Goal: Task Accomplishment & Management: Complete application form

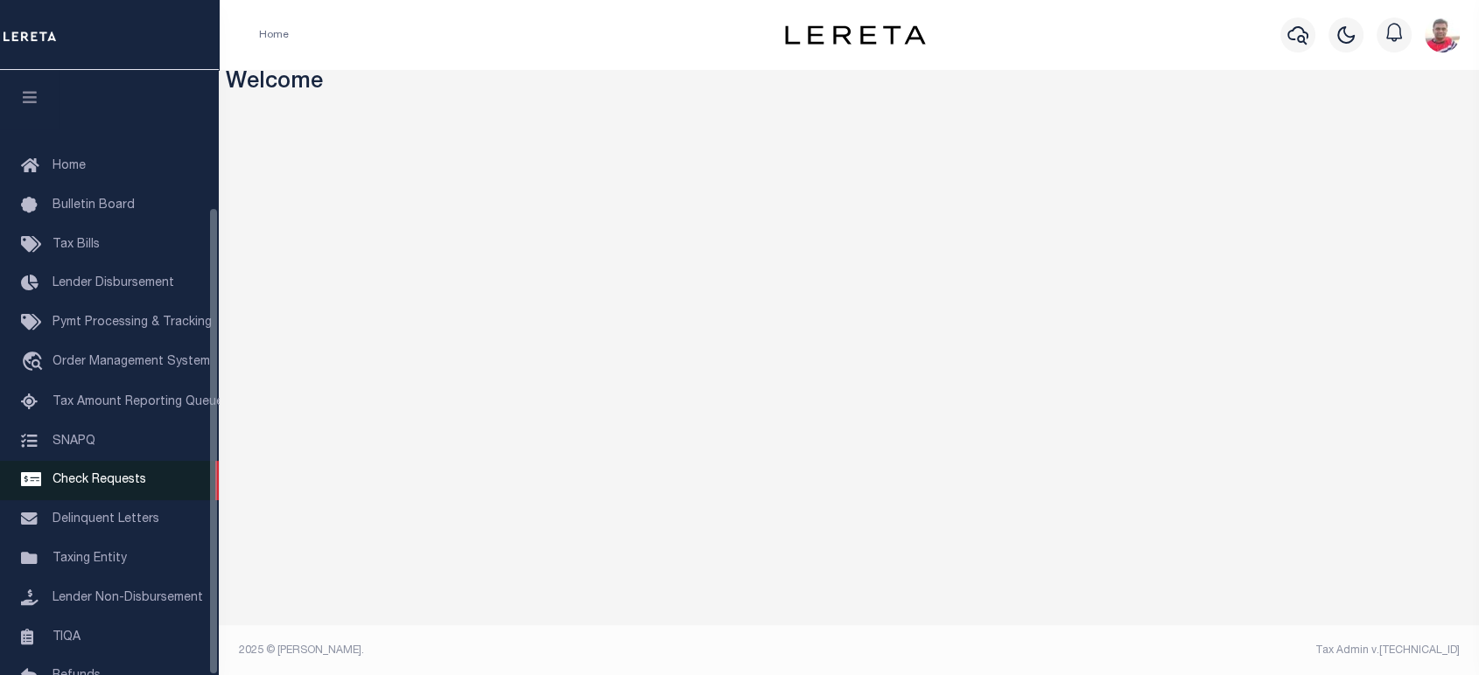
scroll to position [178, 0]
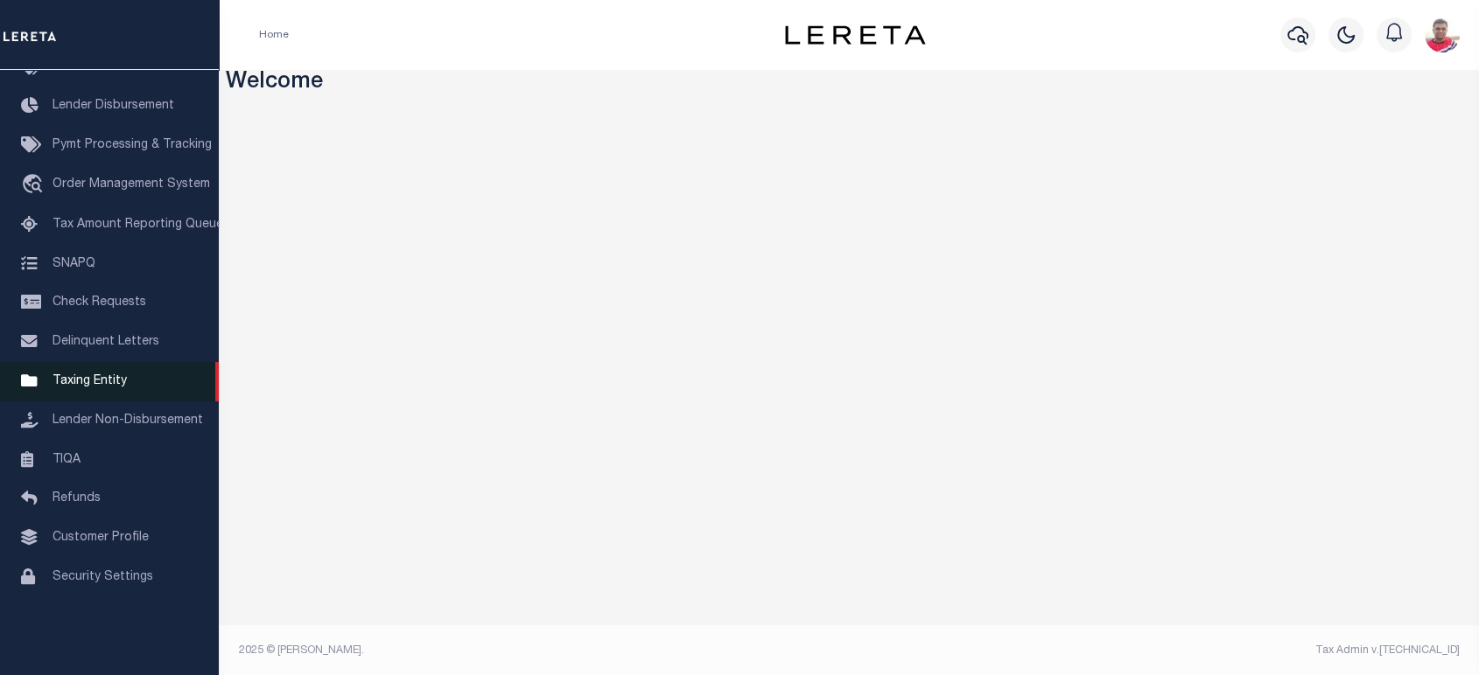
click at [85, 388] on span "Taxing Entity" at bounding box center [89, 381] width 74 height 12
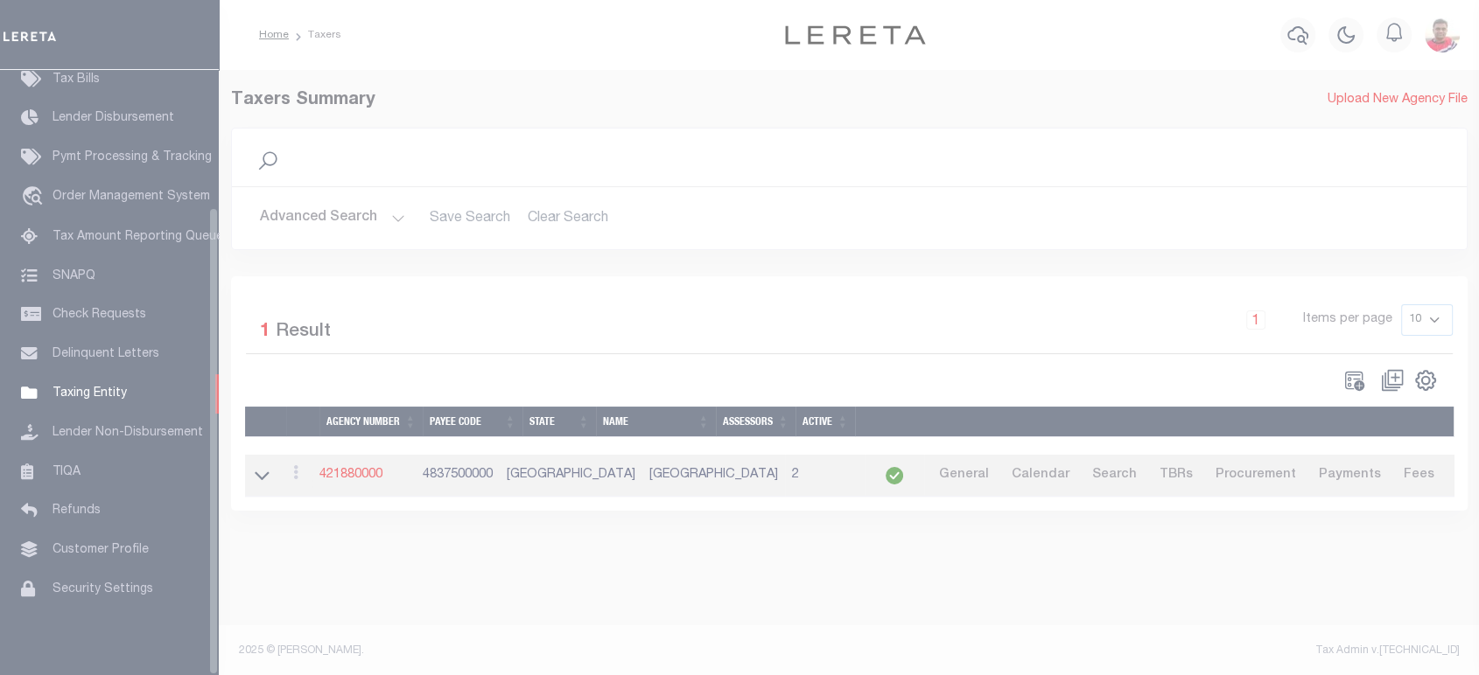
scroll to position [178, 0]
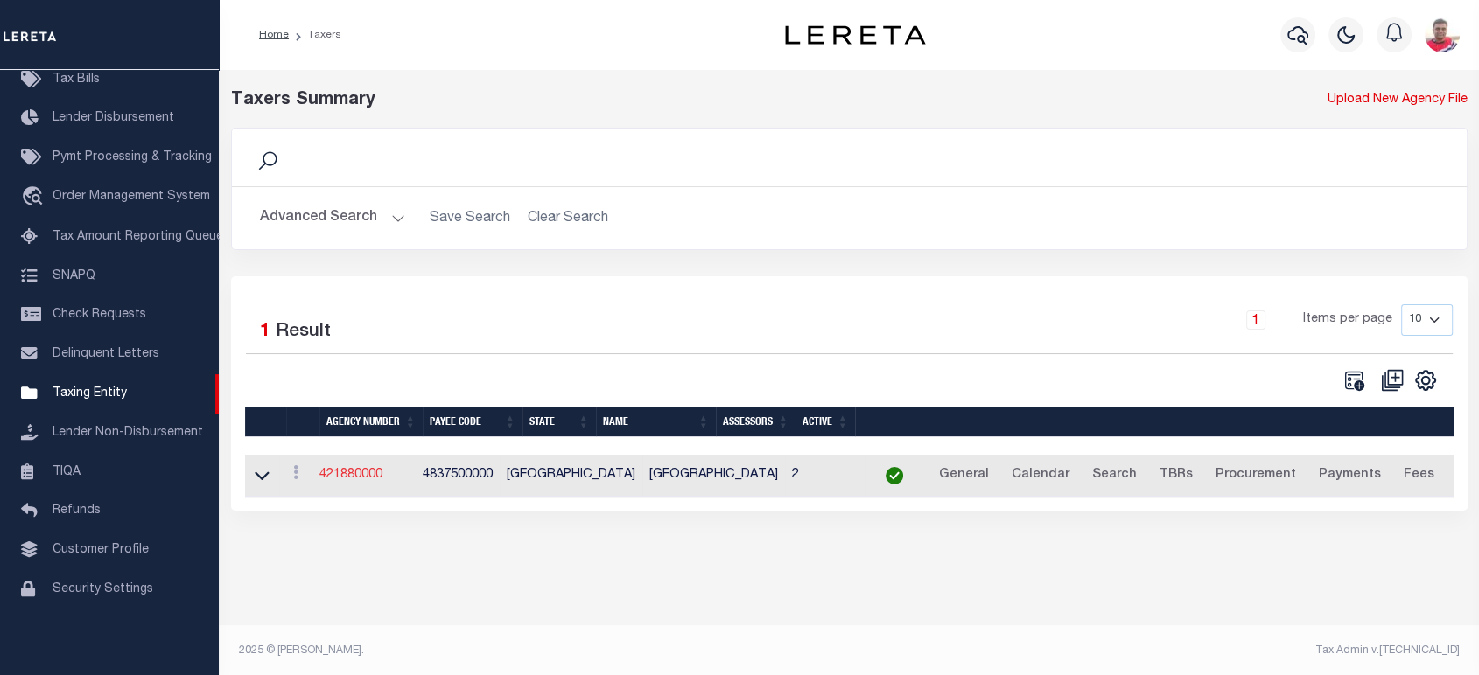
click at [359, 477] on link "421880000" at bounding box center [350, 475] width 63 height 12
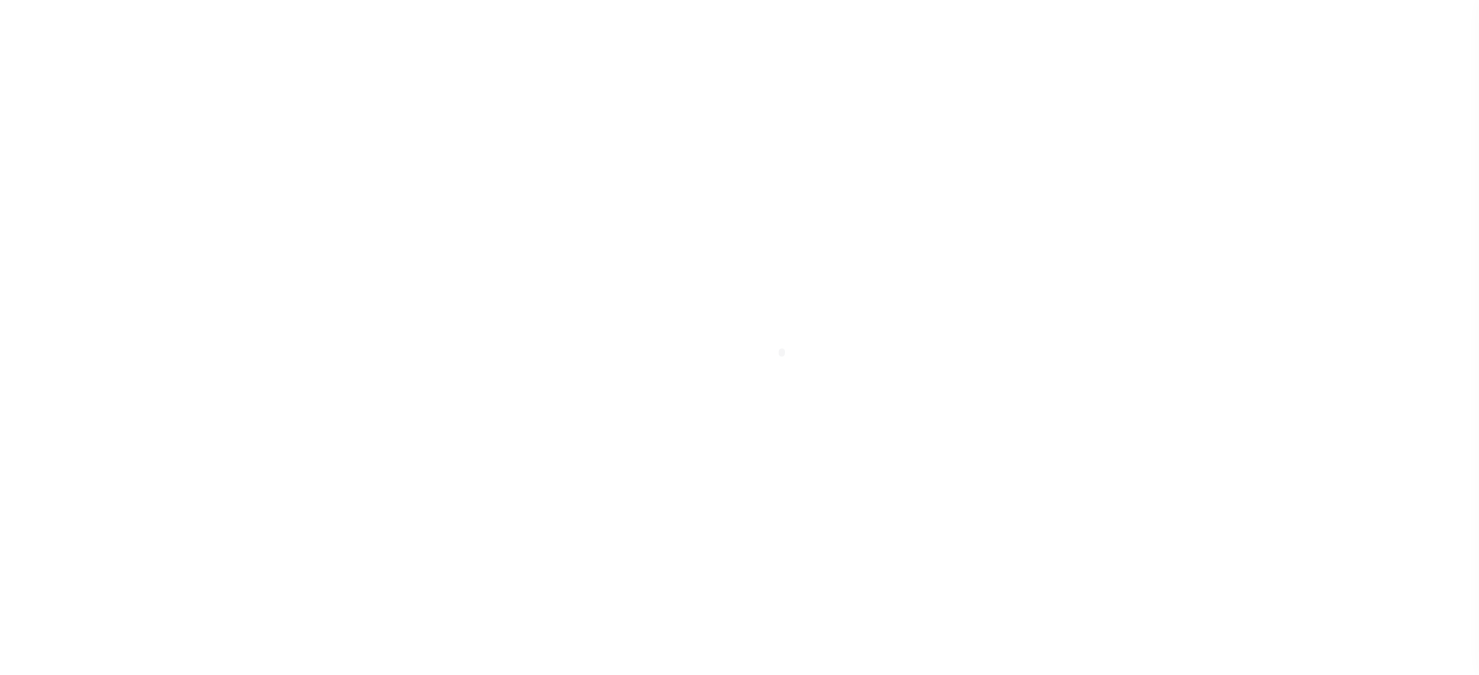
select select
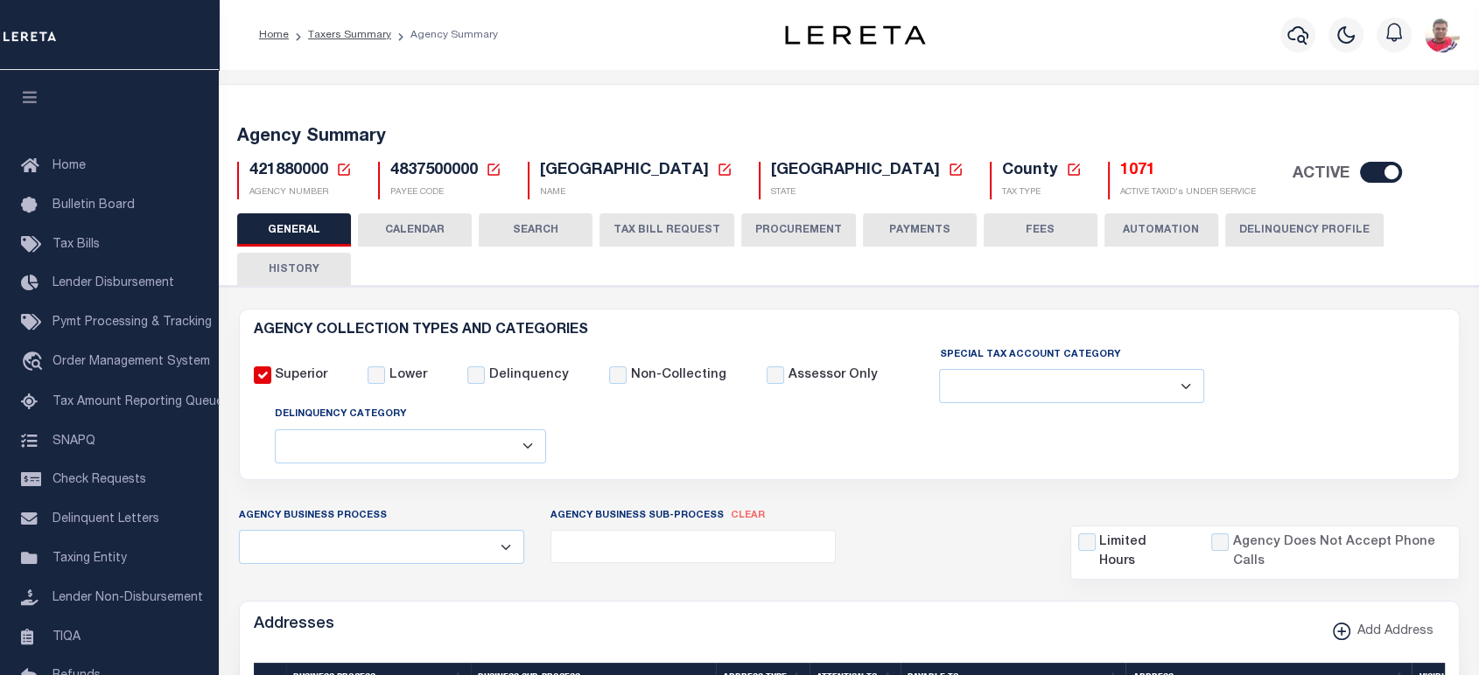
click at [647, 231] on button "TAX BILL REQUEST" at bounding box center [666, 229] width 135 height 33
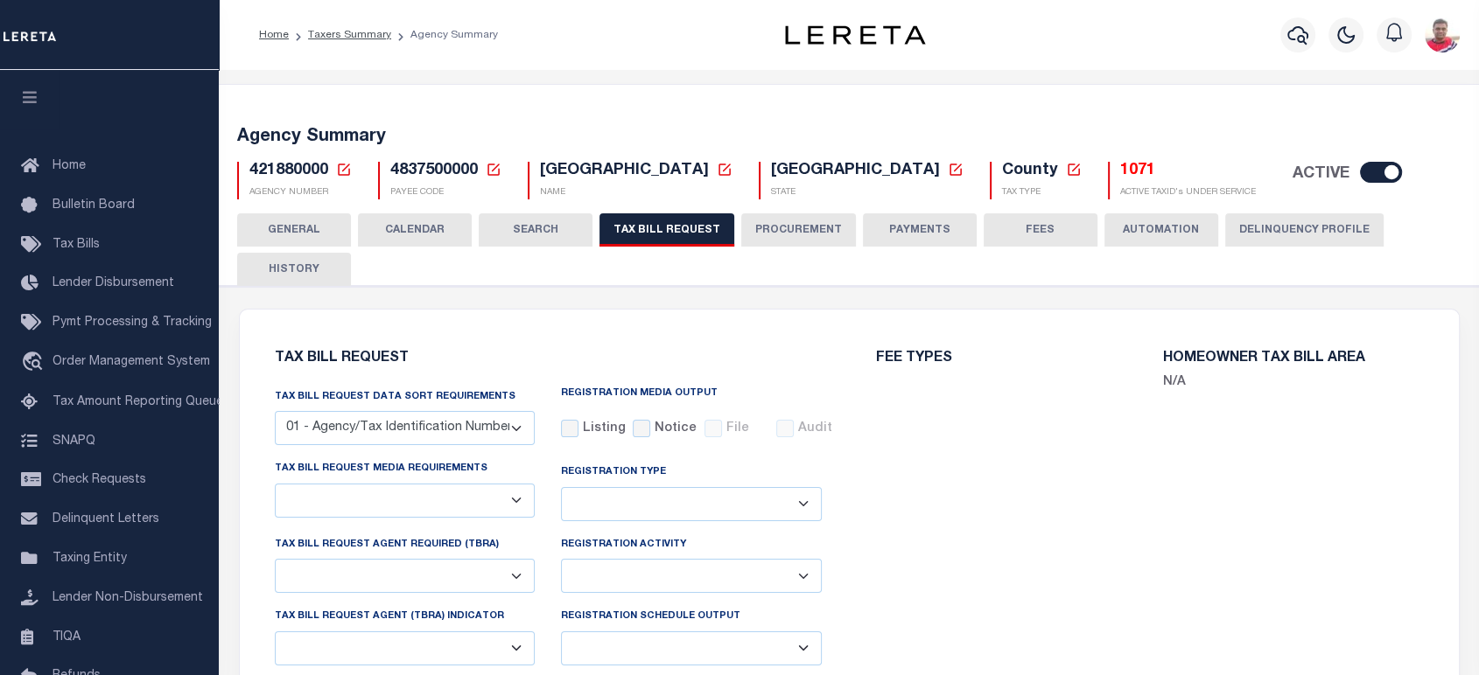
select select "33"
checkbox input "false"
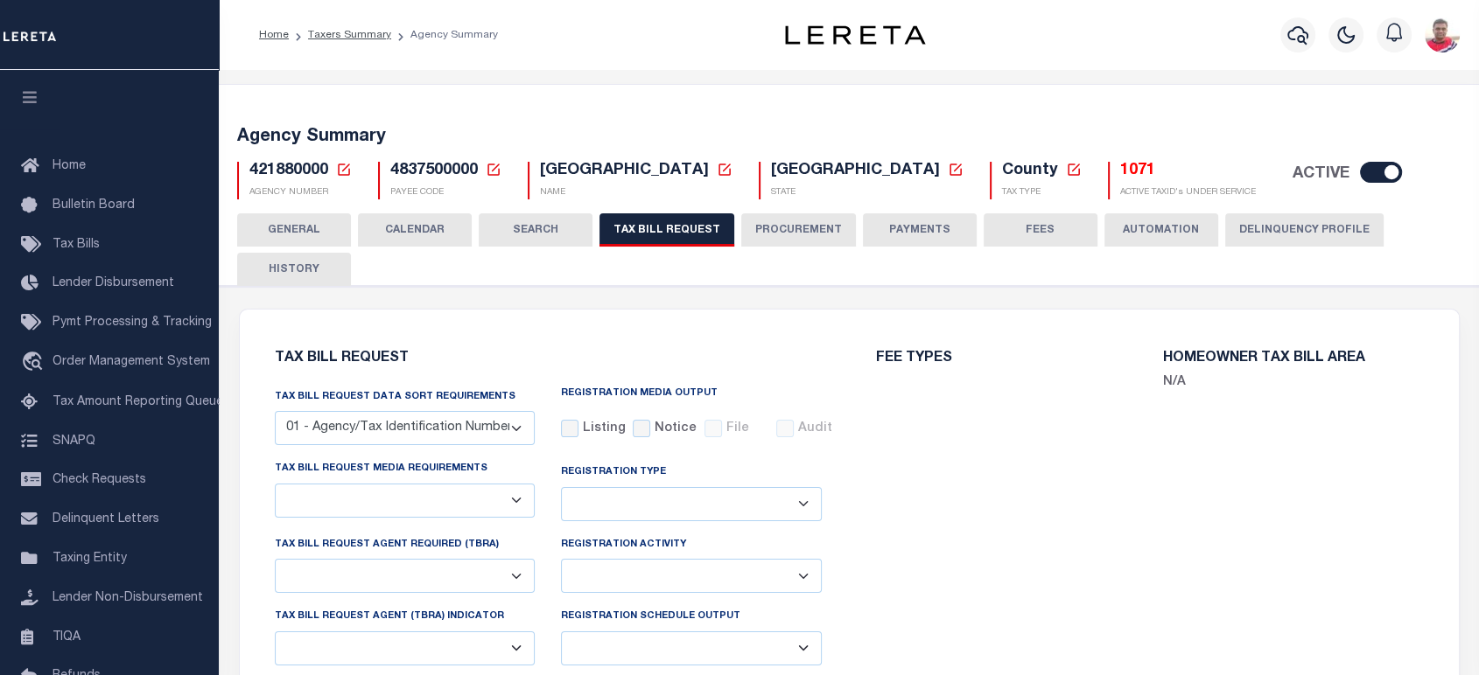
select select "22"
select select "false"
select select
select select "7803021001"
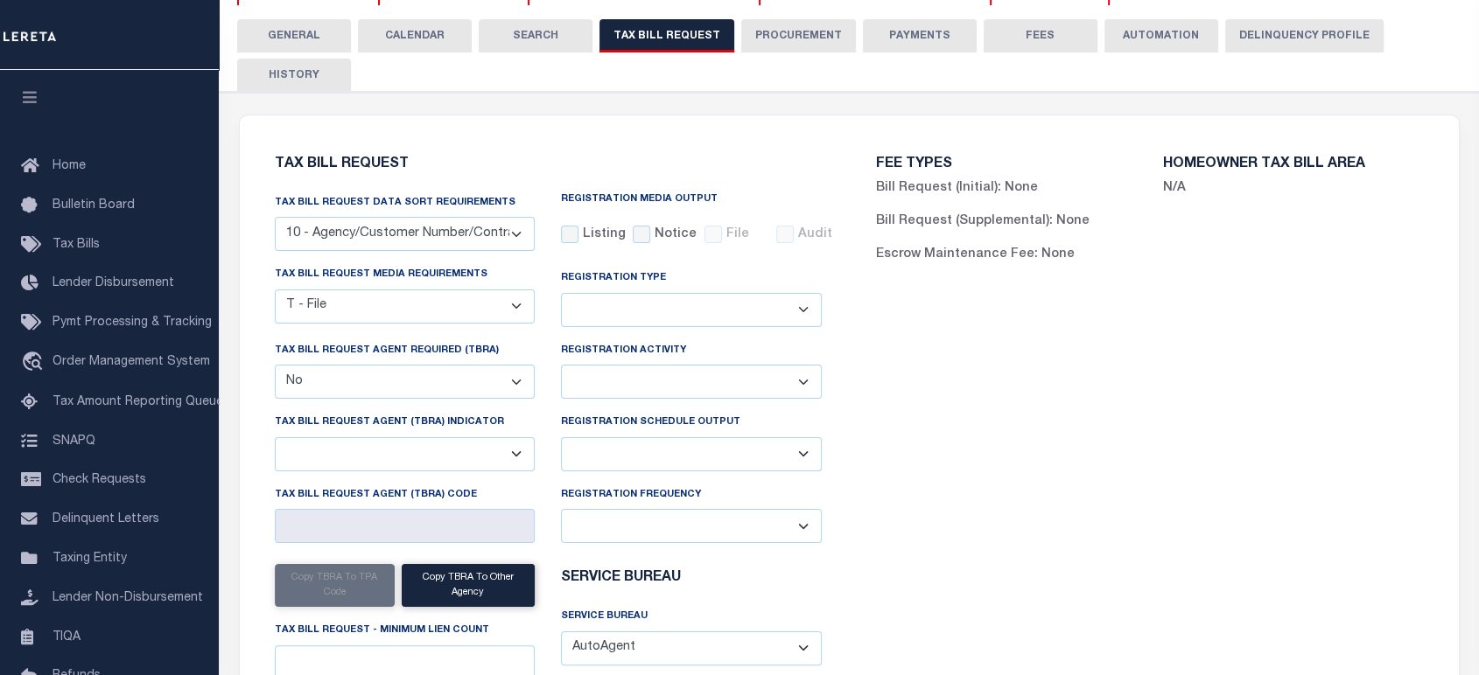
scroll to position [97, 0]
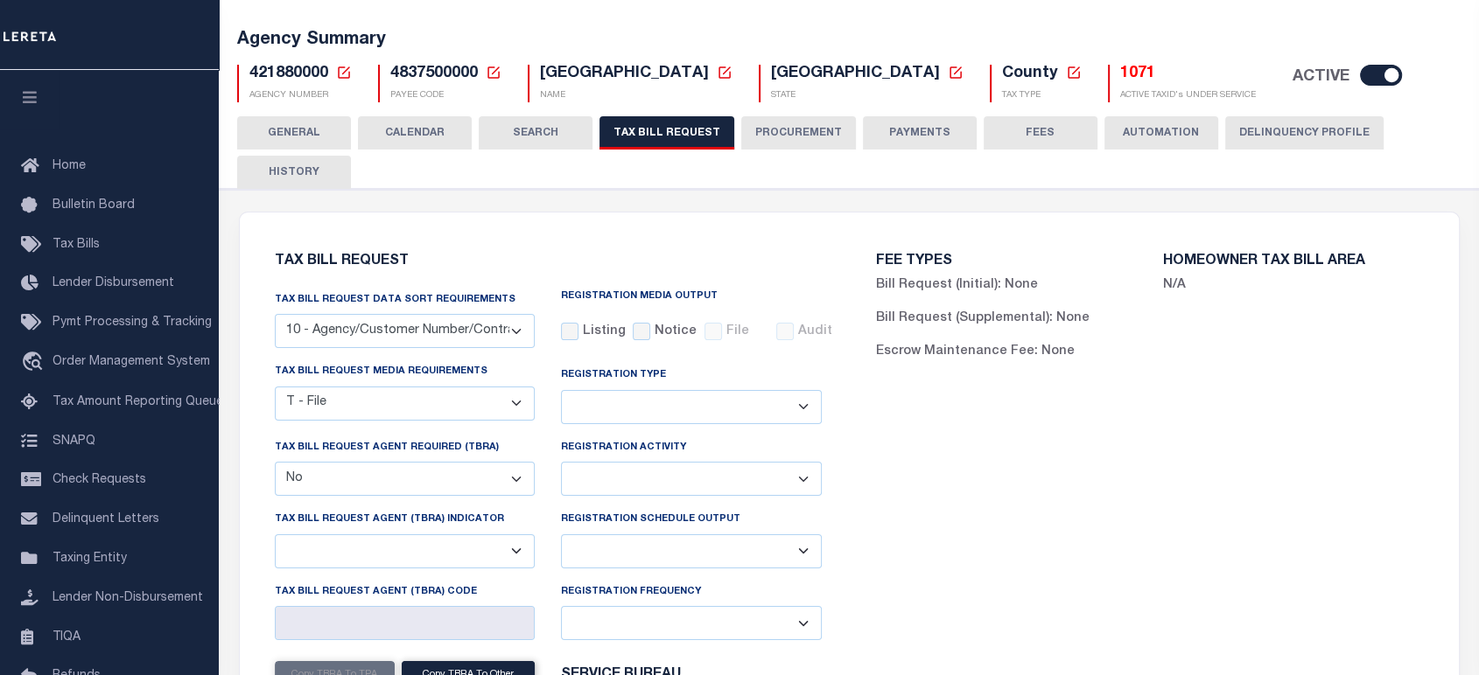
click at [423, 417] on select "A - Listing, File B - Blank Disk E - Notice, Listing F - Form G - Survey L - Li…" at bounding box center [405, 404] width 261 height 34
click at [275, 388] on select "A - Listing, File B - Blank Disk E - Notice, Listing F - Form G - Survey L - Li…" at bounding box center [405, 404] width 261 height 34
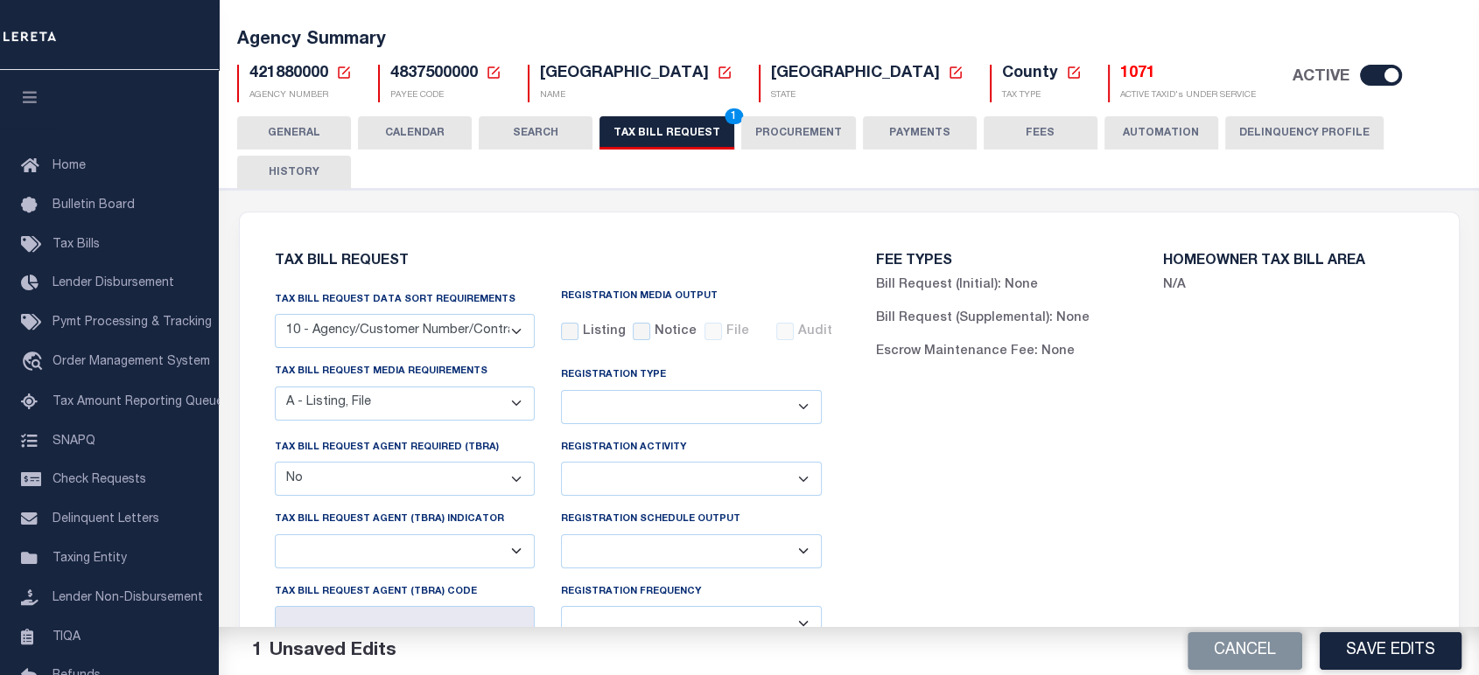
scroll to position [291, 0]
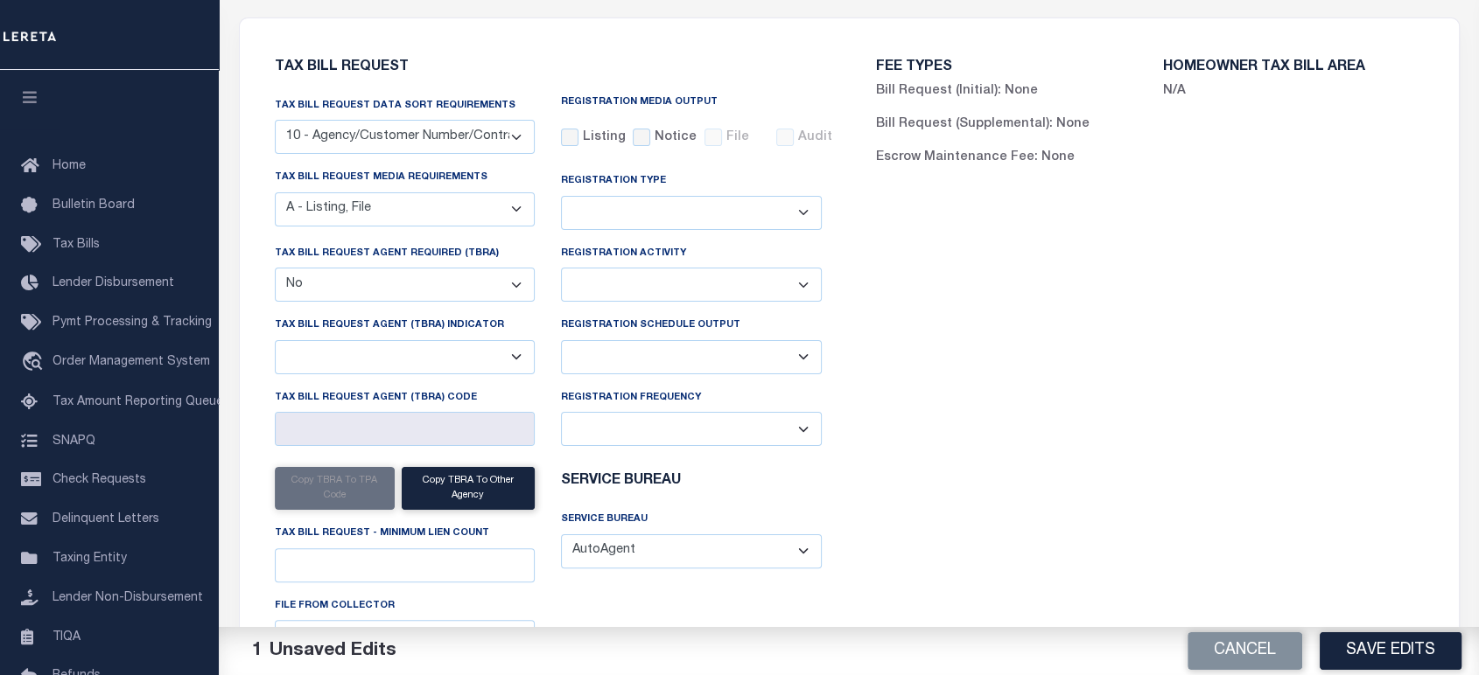
drag, startPoint x: 1388, startPoint y: 652, endPoint x: 1159, endPoint y: 516, distance: 265.6
click at [1383, 652] on button "Save Edits" at bounding box center [1390, 652] width 142 height 38
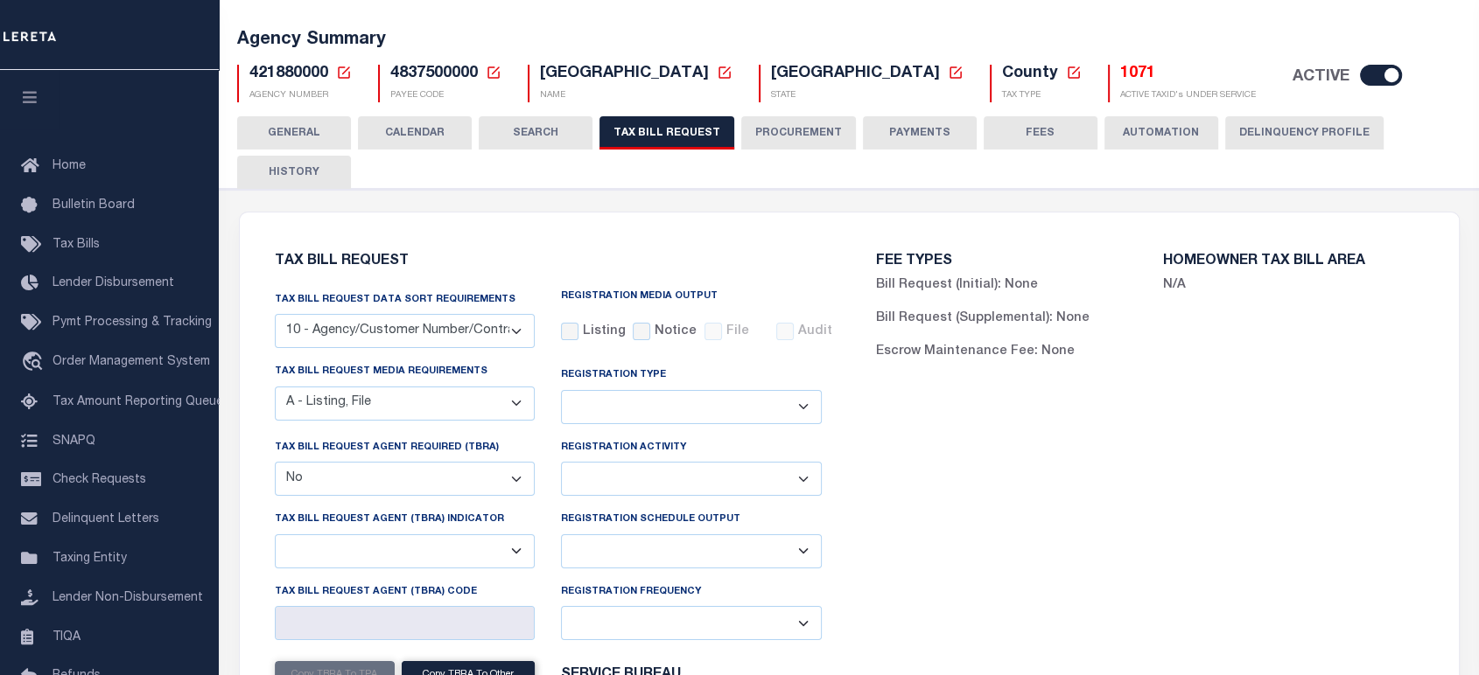
scroll to position [0, 0]
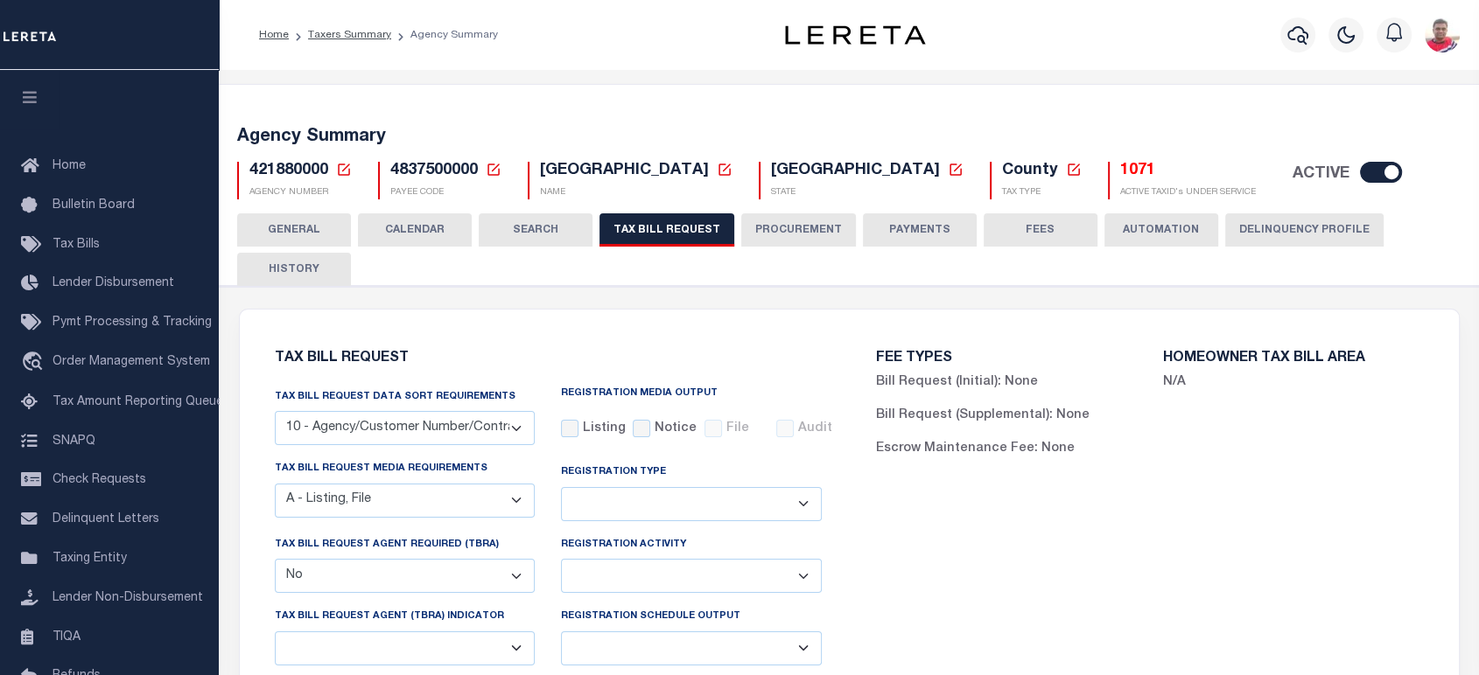
click at [336, 499] on select "A - Listing, File B - Blank Disk E - Notice, Listing F - Form G - Survey L - Li…" at bounding box center [405, 501] width 261 height 34
select select "22"
click at [275, 486] on select "A - Listing, File B - Blank Disk E - Notice, Listing F - Form G - Survey L - Li…" at bounding box center [405, 501] width 261 height 34
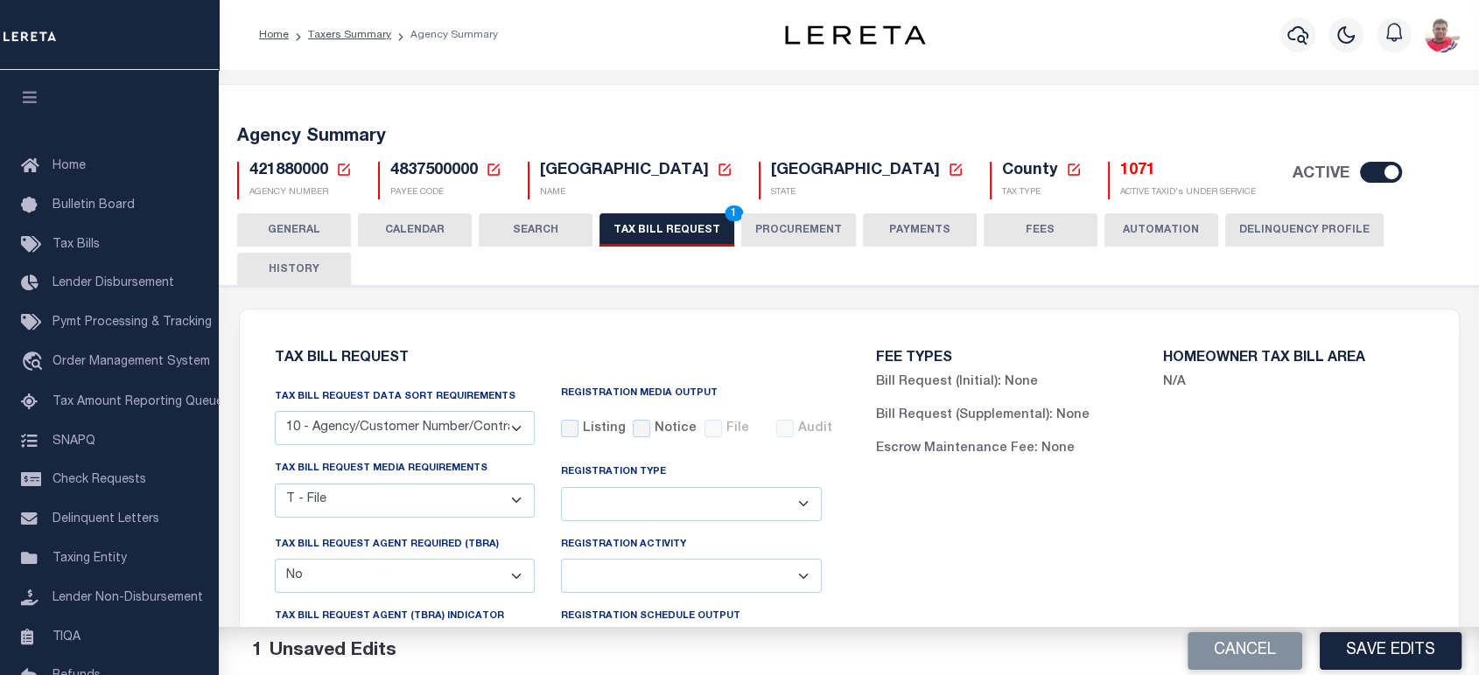
scroll to position [194, 0]
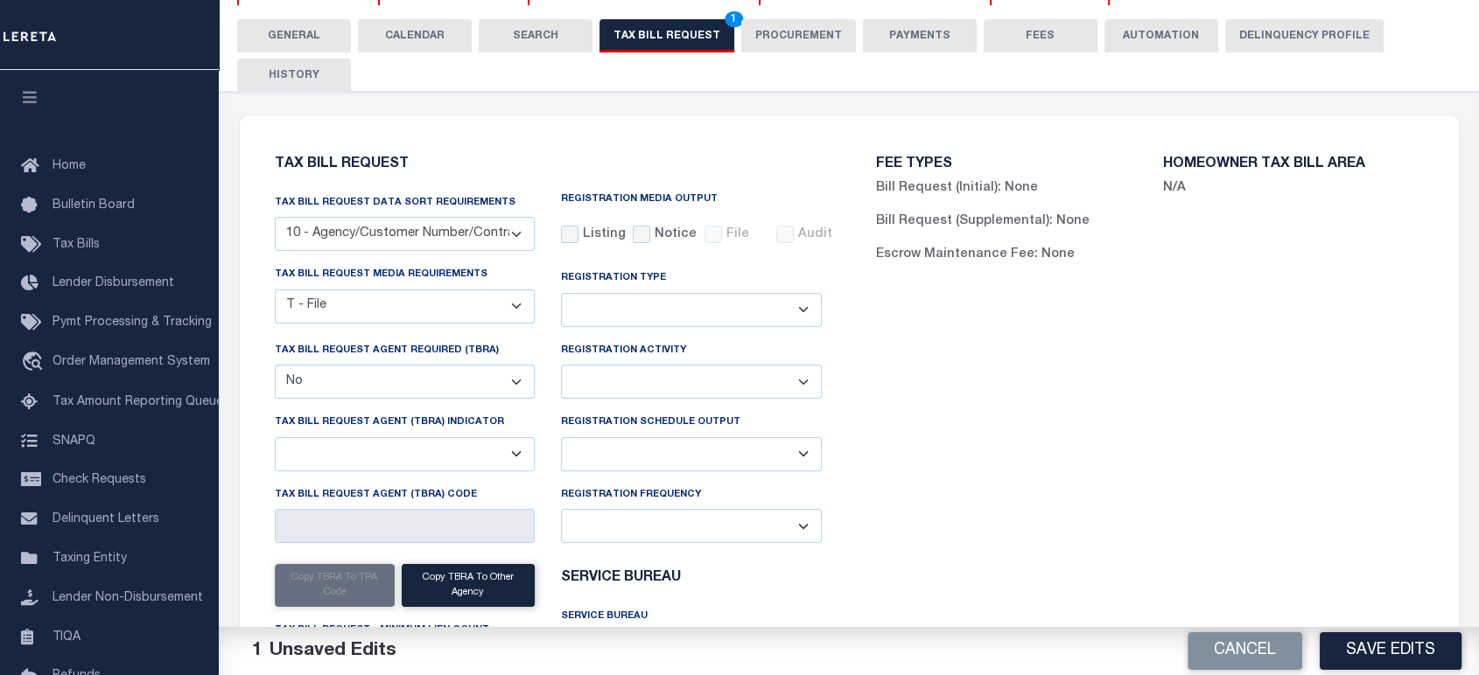
click at [1332, 647] on button "Save Edits" at bounding box center [1390, 652] width 142 height 38
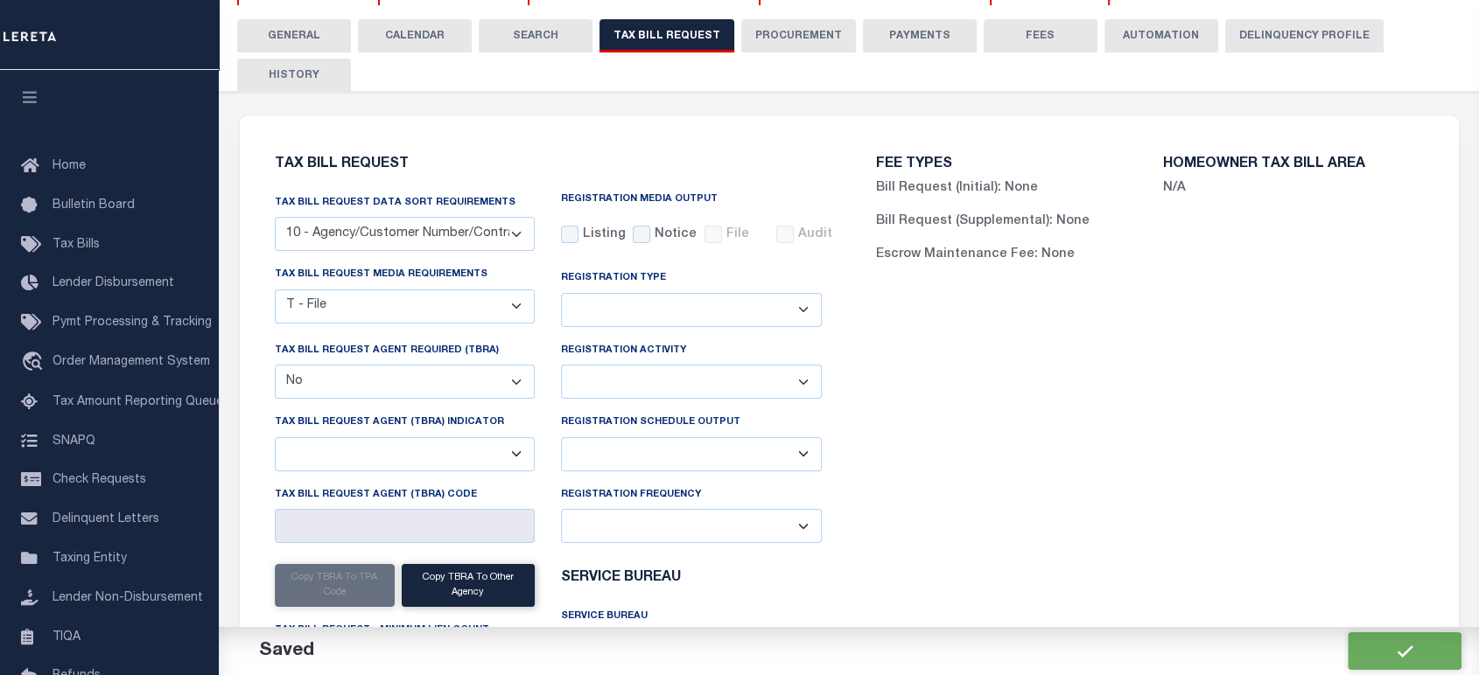
scroll to position [0, 0]
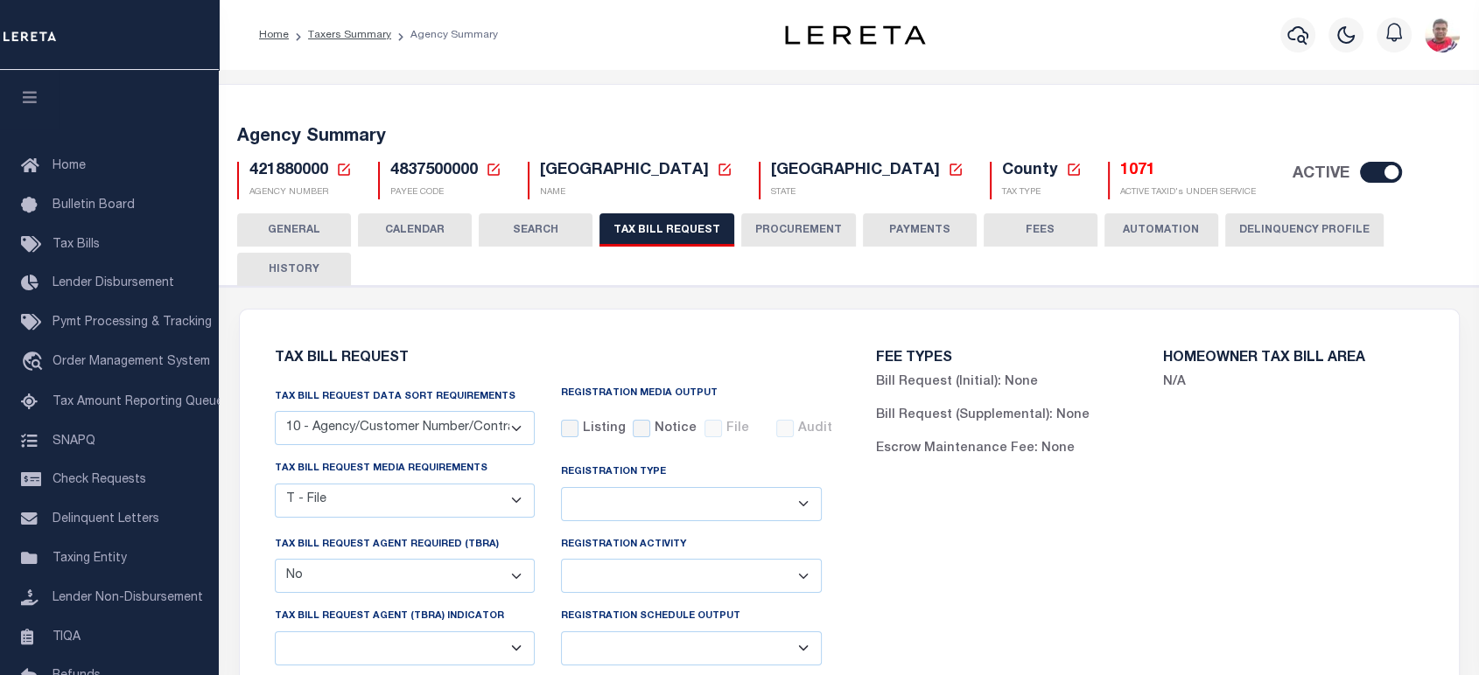
click at [288, 269] on button "HISTORY" at bounding box center [294, 269] width 114 height 33
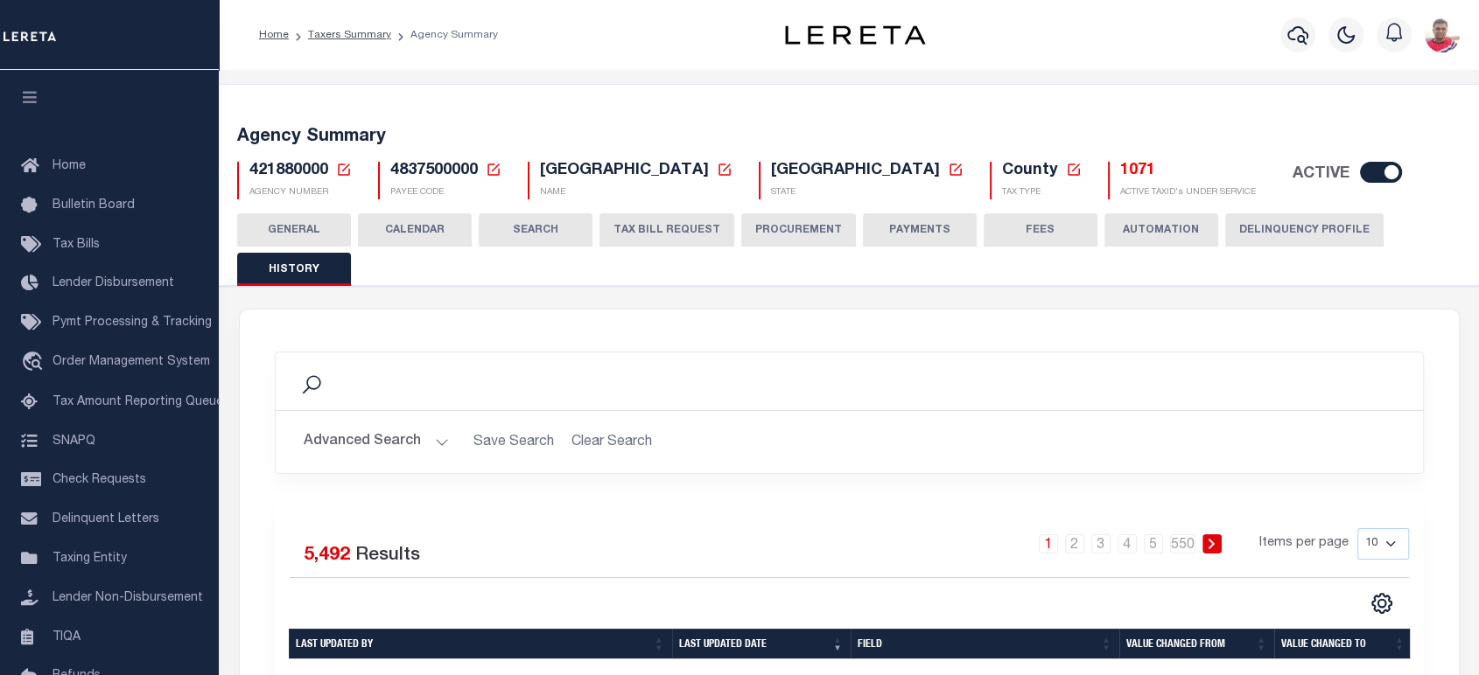
click at [685, 234] on button "TAX BILL REQUEST" at bounding box center [666, 229] width 135 height 33
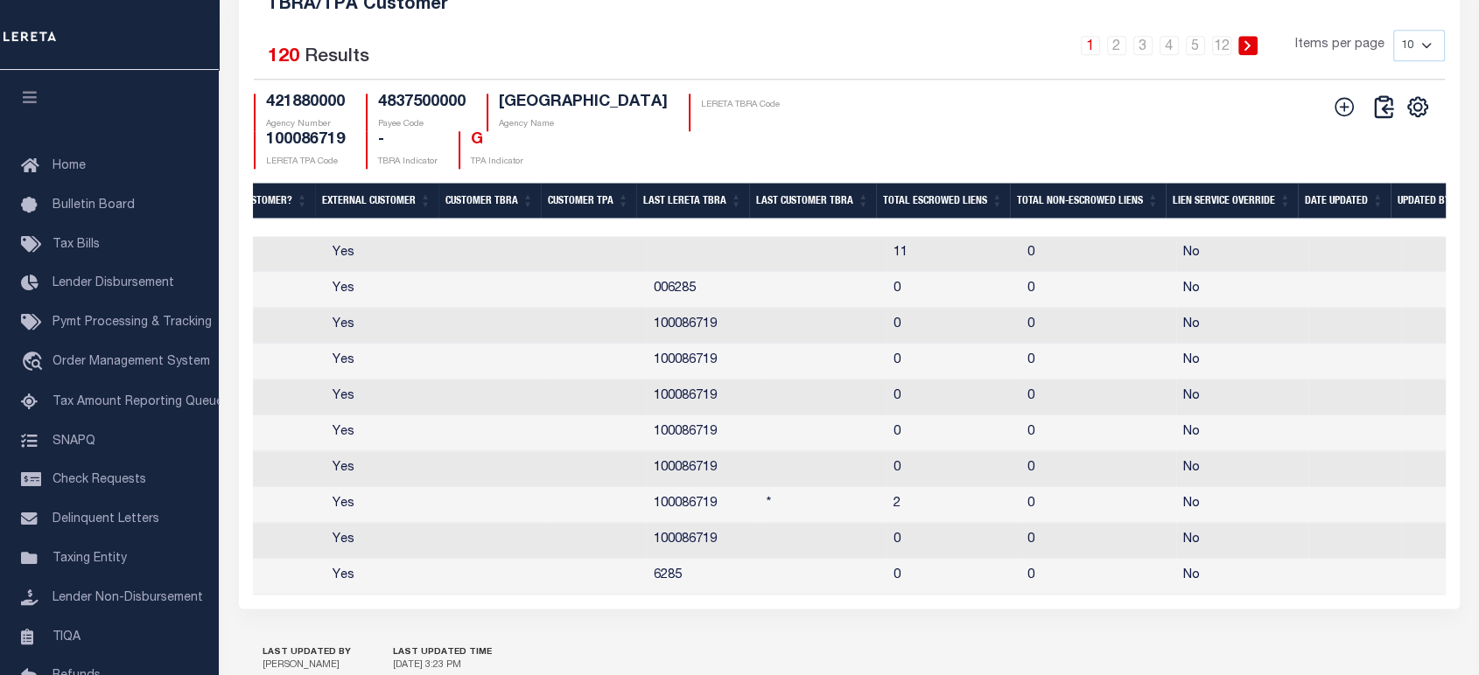
scroll to position [0, 1165]
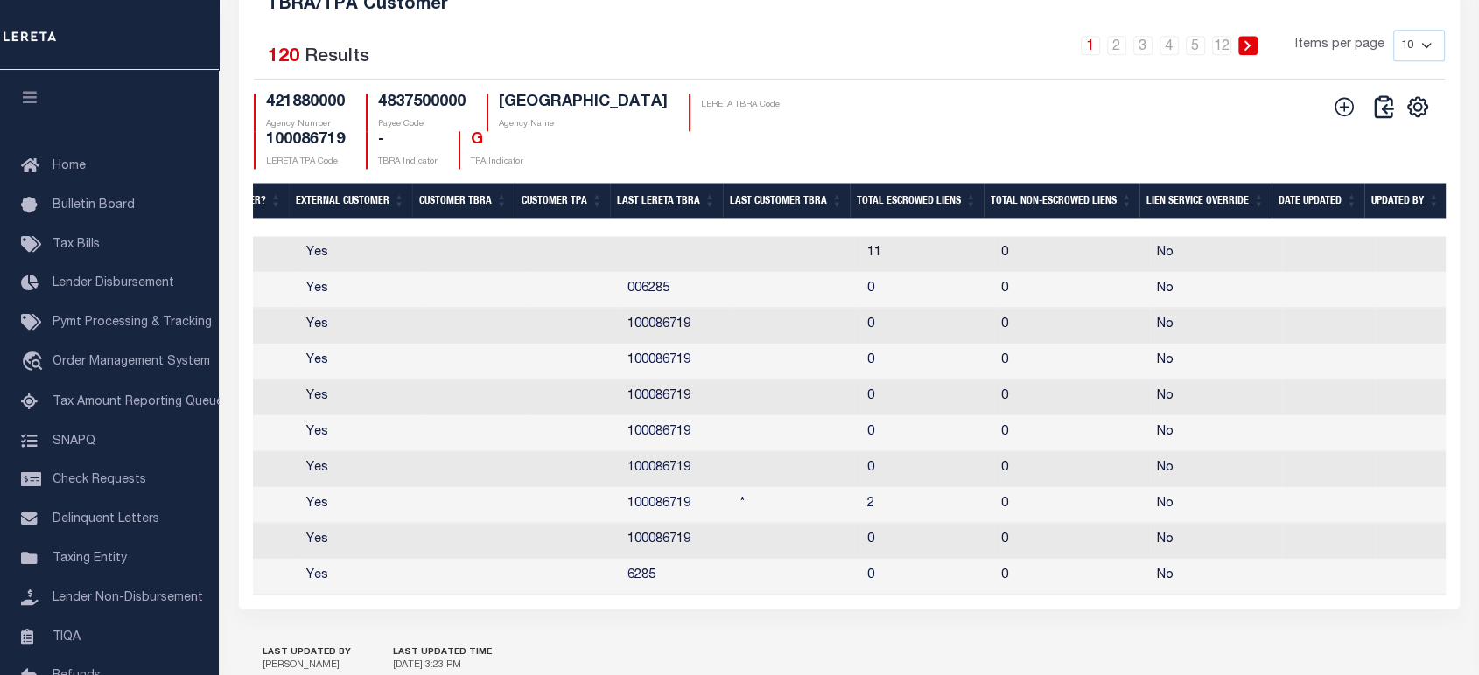
click at [1372, 219] on th "Updated By" at bounding box center [1405, 201] width 82 height 36
click at [1323, 219] on th "Date Updated" at bounding box center [1317, 201] width 93 height 36
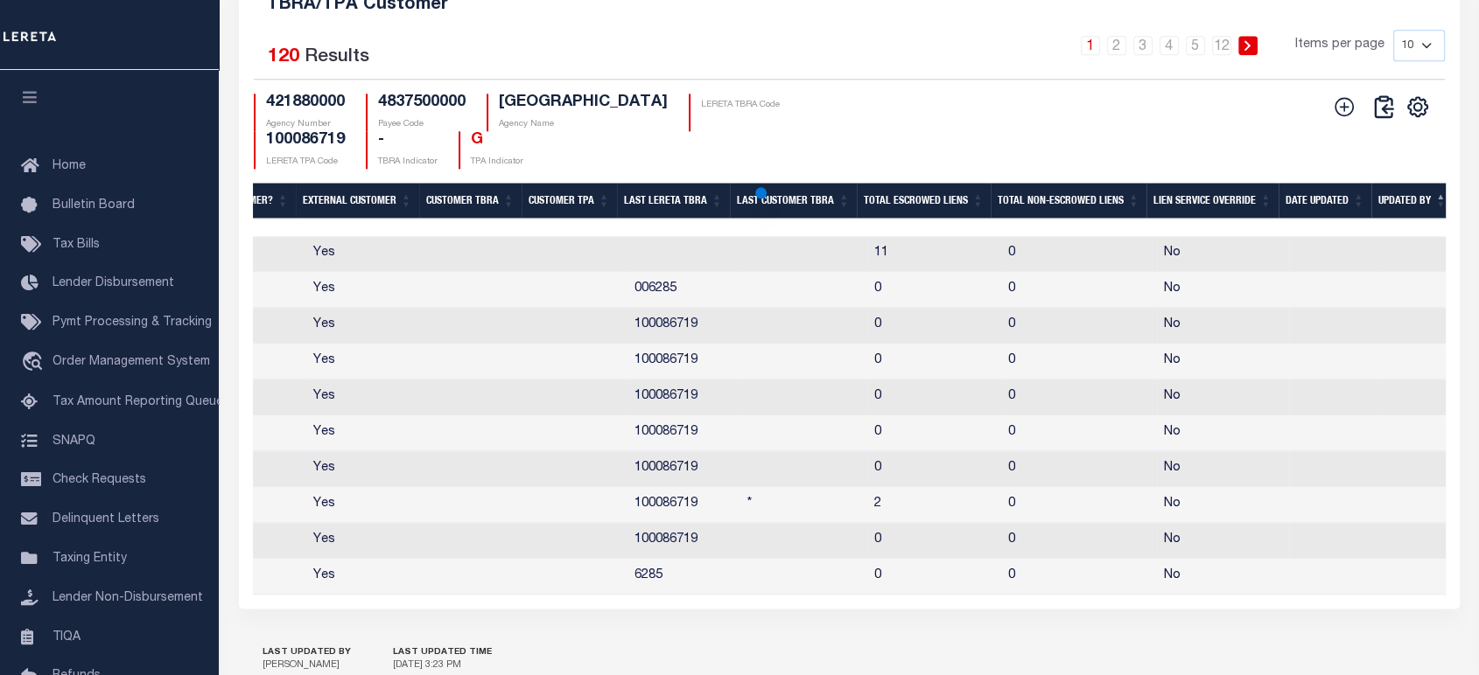
click at [1320, 219] on th "Date Updated" at bounding box center [1324, 201] width 93 height 36
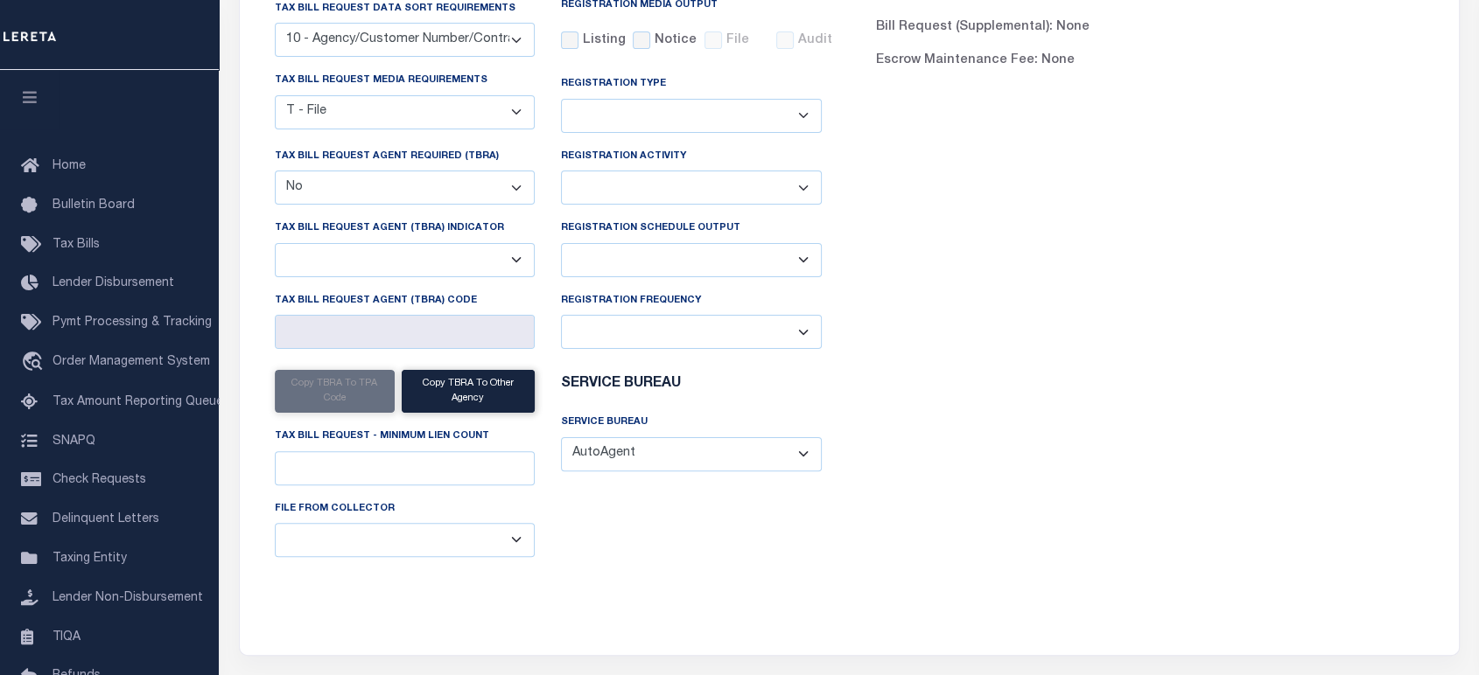
scroll to position [0, 0]
